Goal: Transaction & Acquisition: Purchase product/service

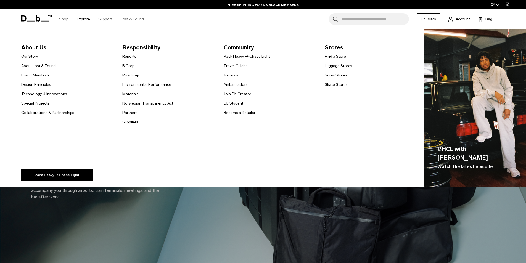
click at [81, 19] on link "Explore" at bounding box center [83, 19] width 13 height 20
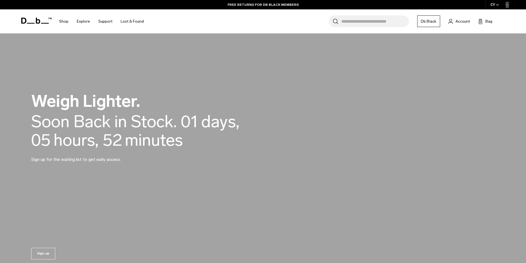
scroll to position [552, 0]
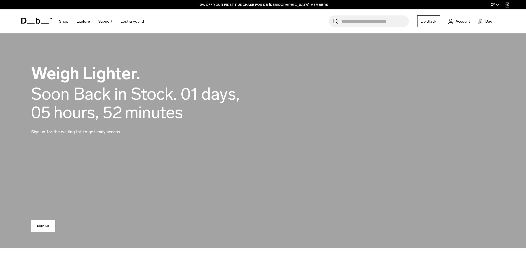
click at [43, 226] on link "Sign up" at bounding box center [43, 226] width 24 height 12
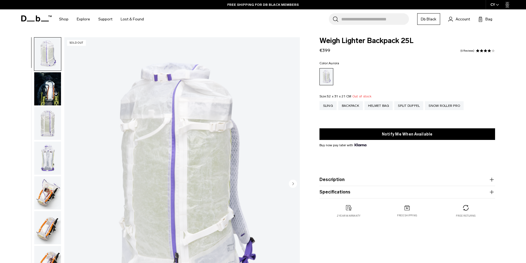
click at [42, 80] on img "button" at bounding box center [47, 88] width 27 height 33
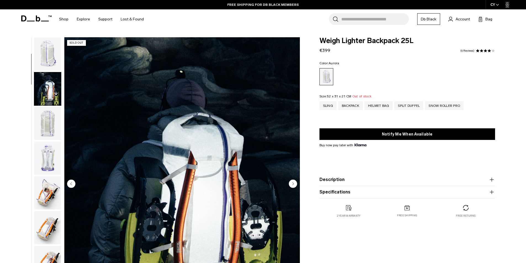
scroll to position [35, 0]
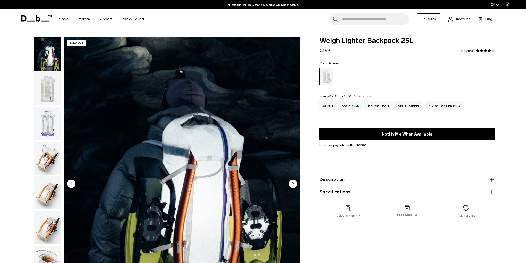
click at [46, 131] on img "button" at bounding box center [47, 123] width 27 height 33
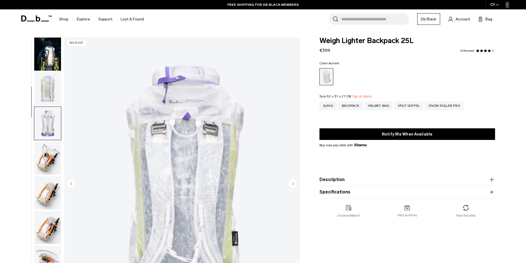
scroll to position [104, 0]
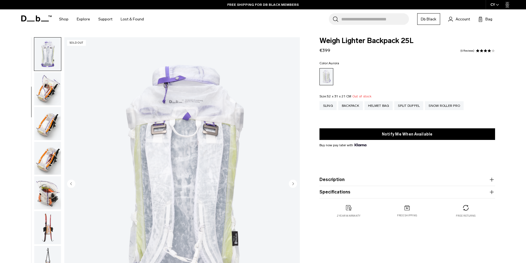
click at [49, 154] on img "button" at bounding box center [47, 158] width 27 height 33
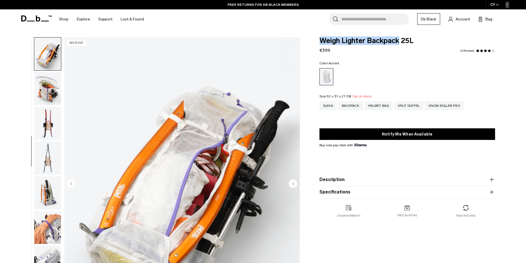
drag, startPoint x: 320, startPoint y: 42, endPoint x: 399, endPoint y: 43, distance: 78.7
click at [399, 43] on span "Weigh Lighter Backpack 25L" at bounding box center [408, 40] width 176 height 7
copy span "Weigh Lighter Backpack"
click at [48, 86] on img "button" at bounding box center [47, 88] width 27 height 33
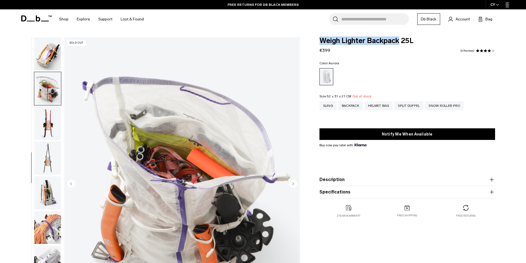
scroll to position [243, 0]
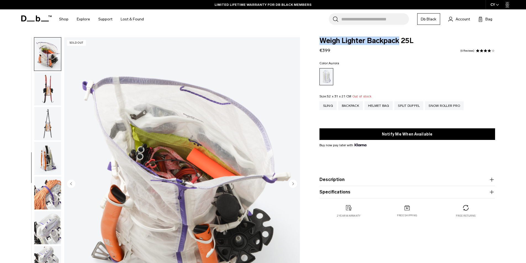
click at [48, 98] on img "button" at bounding box center [47, 88] width 27 height 33
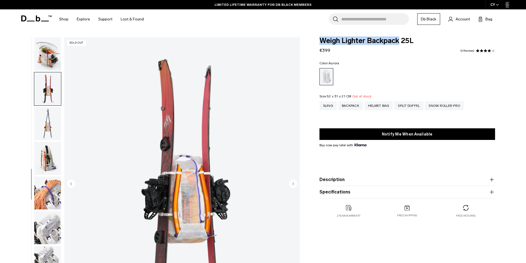
scroll to position [278, 0]
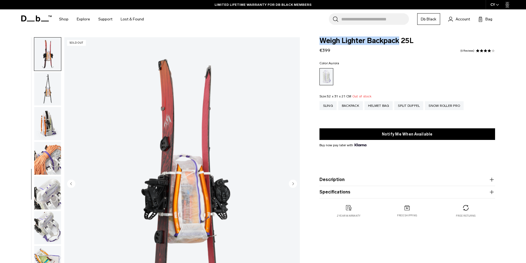
click at [46, 128] on img "button" at bounding box center [47, 123] width 27 height 33
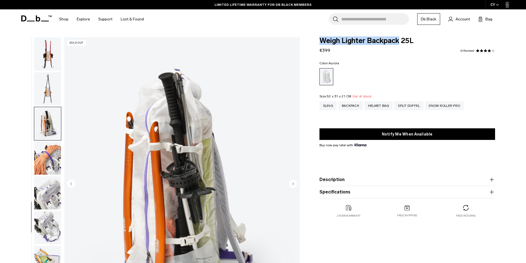
scroll to position [295, 0]
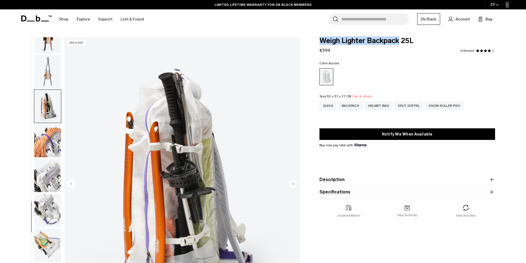
click at [46, 144] on img "button" at bounding box center [47, 141] width 27 height 33
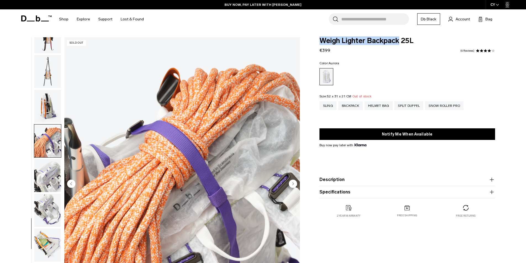
click at [47, 169] on img "button" at bounding box center [47, 175] width 27 height 33
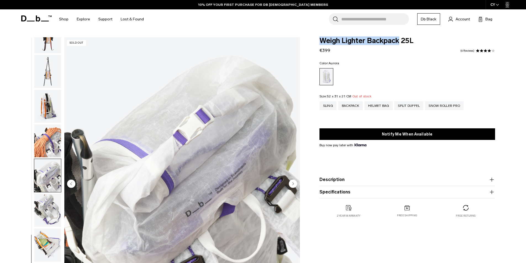
click at [52, 204] on img "button" at bounding box center [47, 210] width 27 height 33
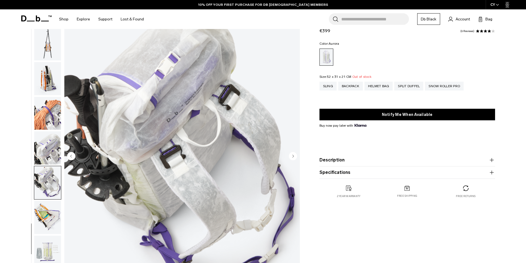
scroll to position [55, 0]
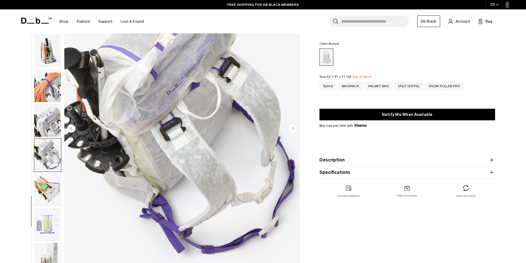
click at [58, 194] on img "button" at bounding box center [47, 189] width 27 height 33
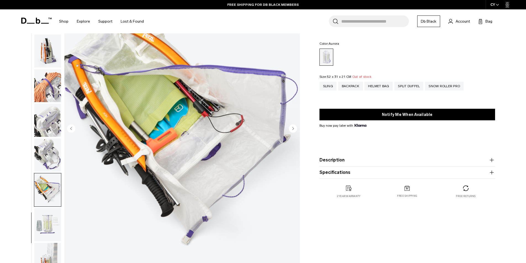
click at [45, 226] on img "button" at bounding box center [47, 224] width 27 height 33
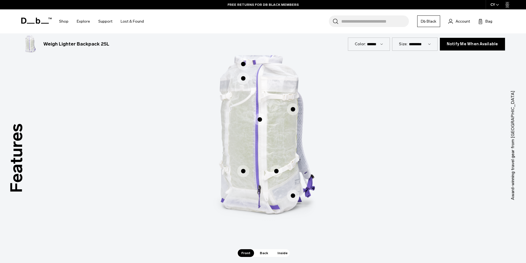
scroll to position [304, 0]
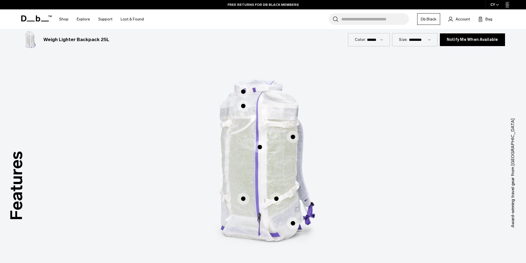
click at [242, 93] on span "1 / 3" at bounding box center [243, 92] width 12 height 12
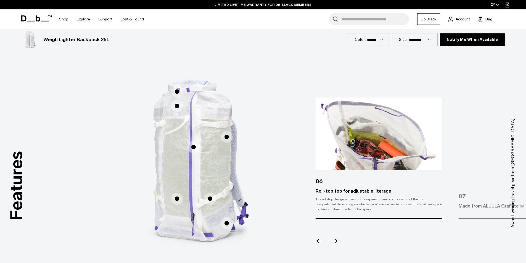
click at [334, 240] on icon "Next slide" at bounding box center [334, 241] width 9 height 9
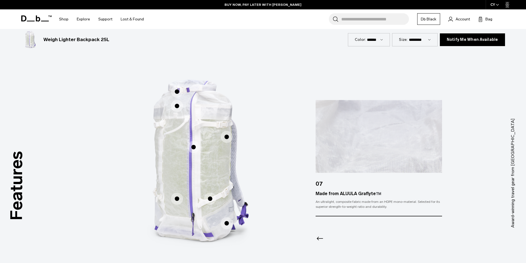
click at [177, 106] on span "1 / 3" at bounding box center [177, 106] width 12 height 12
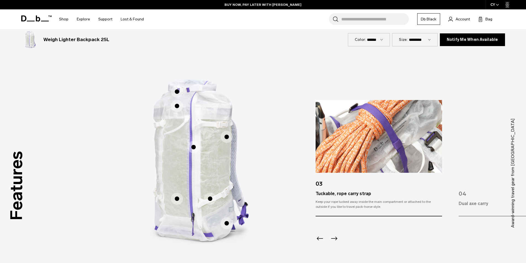
click at [192, 146] on span "1 / 3" at bounding box center [194, 147] width 12 height 12
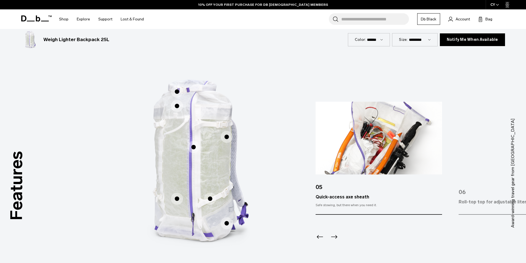
click at [223, 133] on span "1 / 3" at bounding box center [227, 137] width 12 height 12
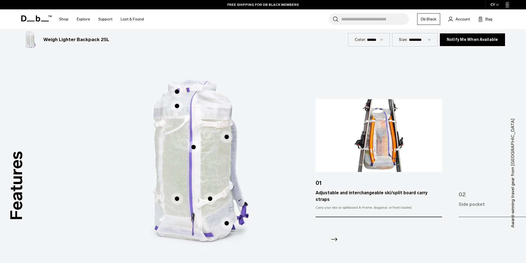
click at [180, 203] on span "1 / 3" at bounding box center [177, 199] width 12 height 12
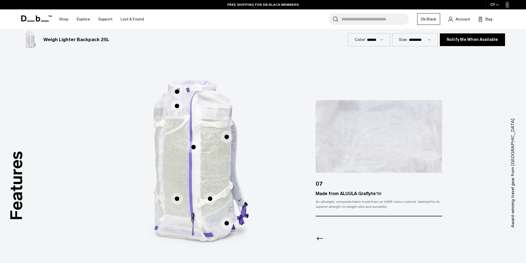
click at [215, 200] on span "1 / 3" at bounding box center [210, 199] width 12 height 12
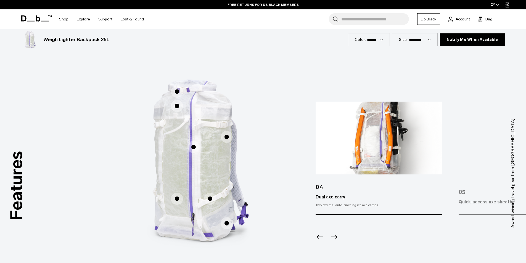
click at [210, 200] on span "1 / 3" at bounding box center [210, 199] width 12 height 12
click at [229, 227] on span "1 / 3" at bounding box center [227, 223] width 12 height 12
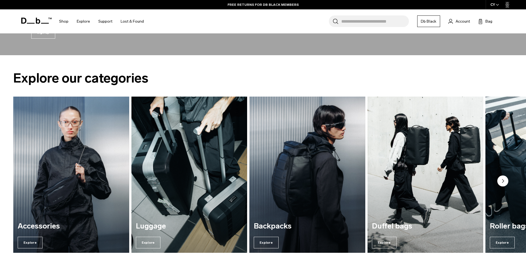
scroll to position [773, 0]
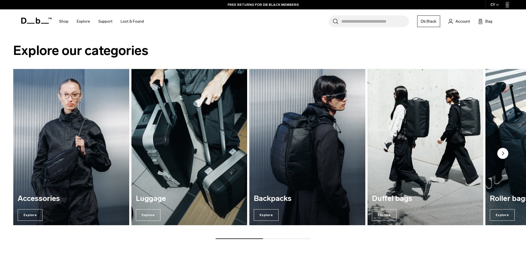
click at [278, 180] on img "3 / 5" at bounding box center [307, 147] width 119 height 161
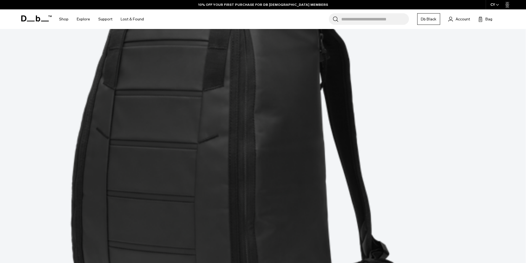
scroll to position [304, 0]
click at [360, 19] on input "Search for Bags, Luggage..." at bounding box center [375, 19] width 68 height 12
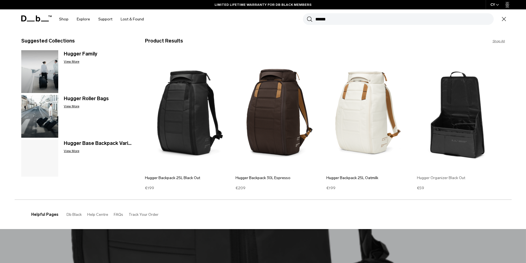
type input "******"
click at [458, 141] on img at bounding box center [461, 112] width 88 height 118
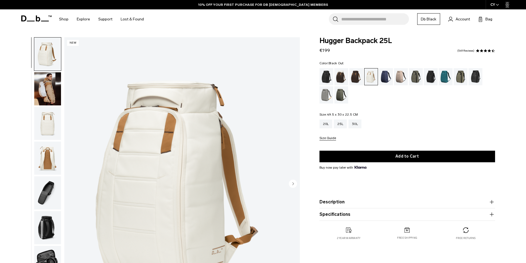
click at [328, 78] on div "Black Out" at bounding box center [327, 76] width 14 height 17
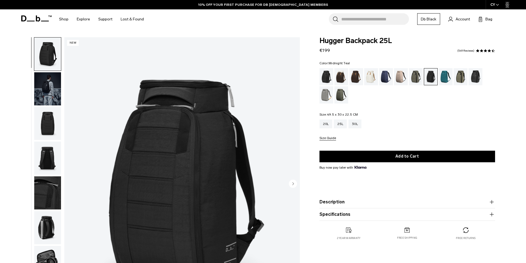
click at [449, 79] on div "Midnight Teal" at bounding box center [446, 76] width 14 height 17
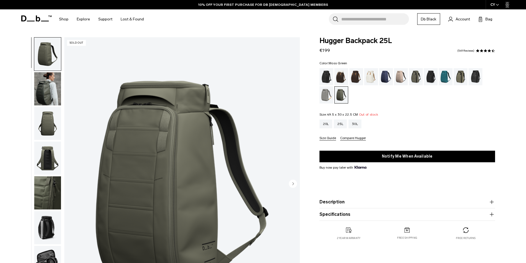
click at [47, 89] on img "button" at bounding box center [47, 88] width 27 height 33
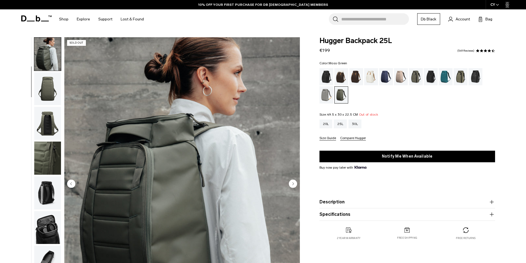
click at [46, 122] on img "button" at bounding box center [47, 123] width 27 height 33
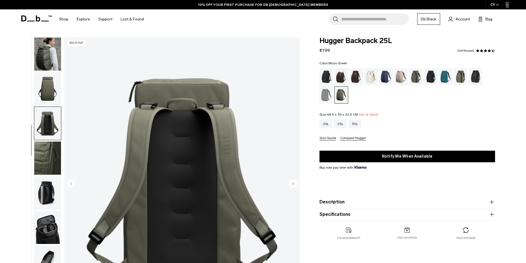
scroll to position [52, 0]
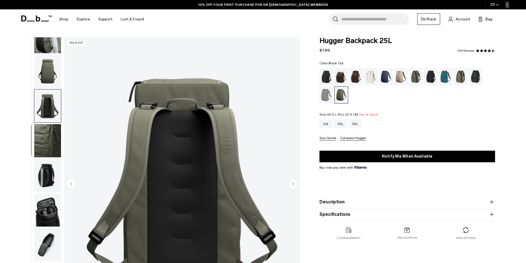
click at [328, 78] on div "Black Out" at bounding box center [327, 76] width 14 height 17
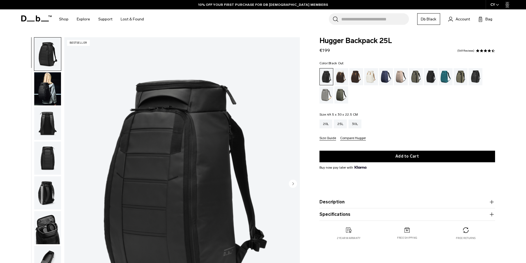
click at [409, 157] on button "Add to Cart" at bounding box center [408, 157] width 176 height 12
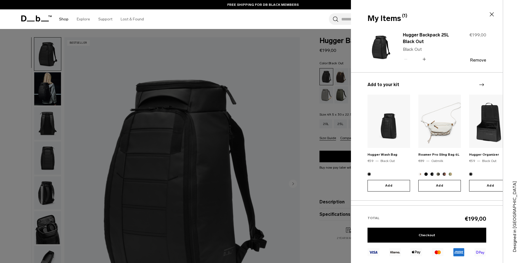
click at [62, 20] on link "Shop" at bounding box center [63, 19] width 9 height 20
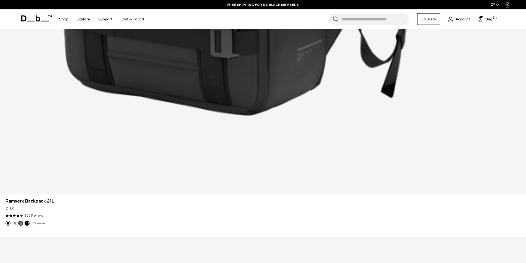
scroll to position [2129, 0]
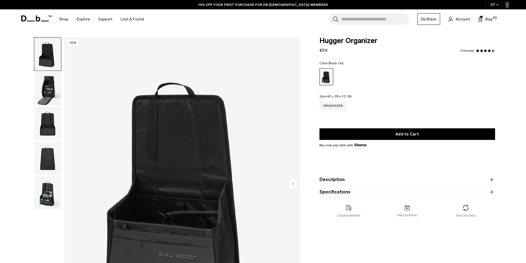
click at [48, 94] on img "button" at bounding box center [47, 88] width 27 height 33
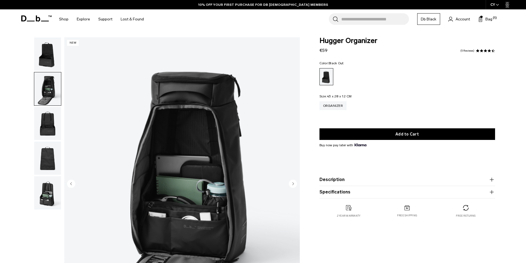
click at [44, 121] on img "button" at bounding box center [47, 123] width 27 height 33
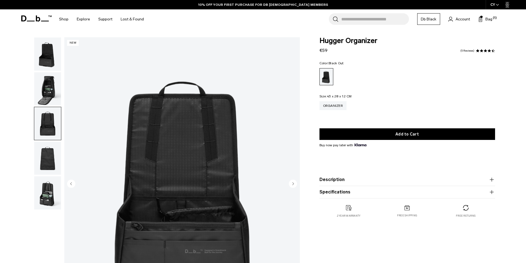
click at [48, 144] on img "button" at bounding box center [47, 158] width 27 height 33
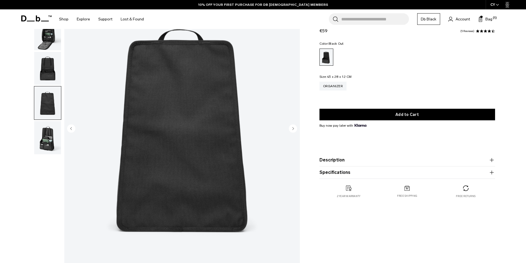
scroll to position [83, 0]
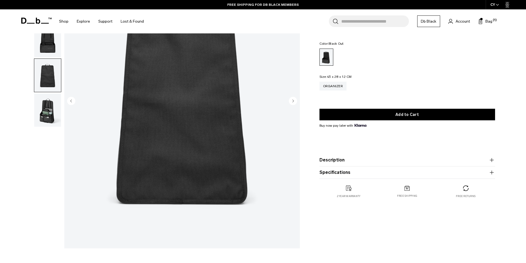
click at [40, 104] on img "button" at bounding box center [47, 110] width 27 height 33
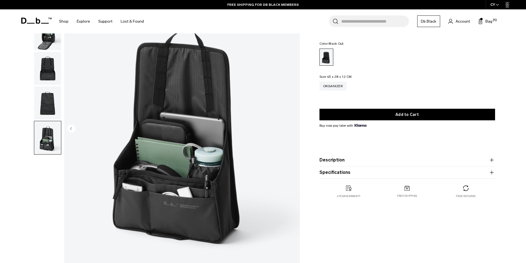
scroll to position [0, 0]
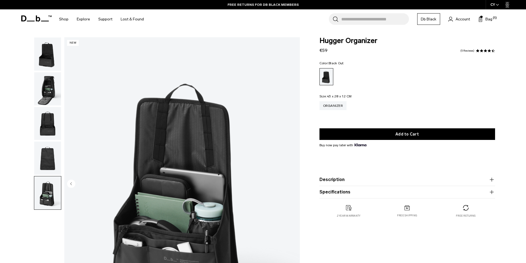
click at [50, 62] on img "button" at bounding box center [47, 54] width 27 height 33
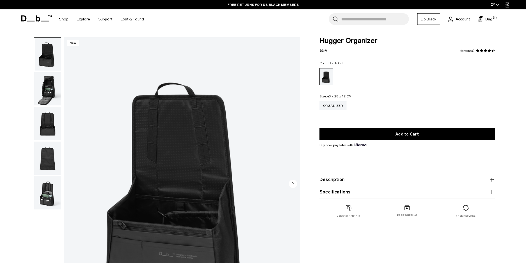
click at [49, 87] on img "button" at bounding box center [47, 88] width 27 height 33
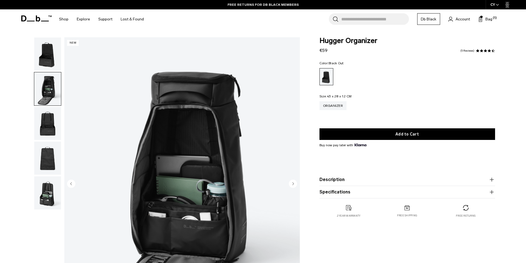
click at [49, 55] on img "button" at bounding box center [47, 54] width 27 height 33
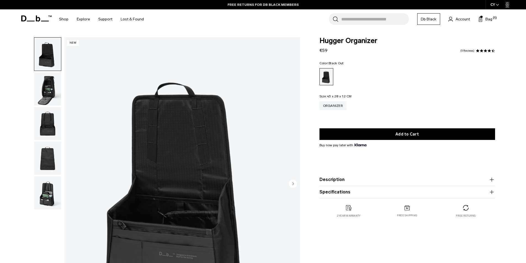
click at [43, 80] on img "button" at bounding box center [47, 88] width 27 height 33
